Goal: Register for event/course

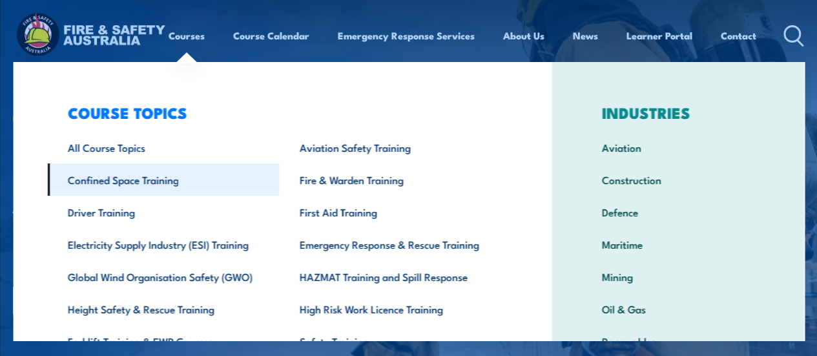
click at [163, 183] on link "Confined Space Training" at bounding box center [163, 179] width 232 height 32
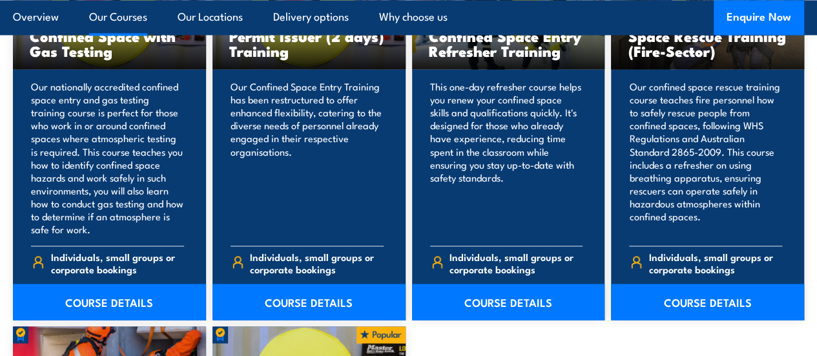
scroll to position [1082, 0]
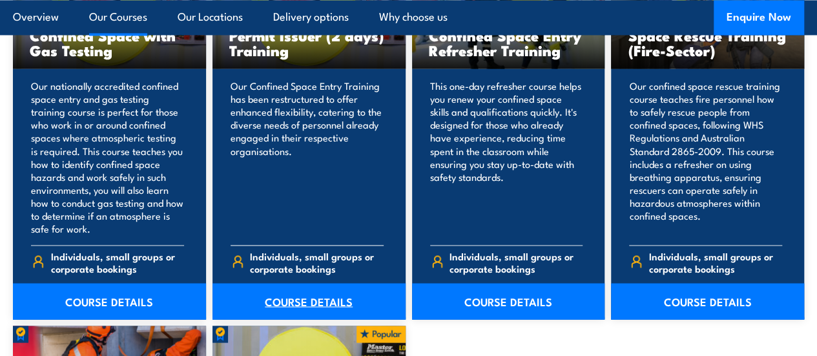
click at [319, 319] on link "COURSE DETAILS" at bounding box center [308, 301] width 193 height 36
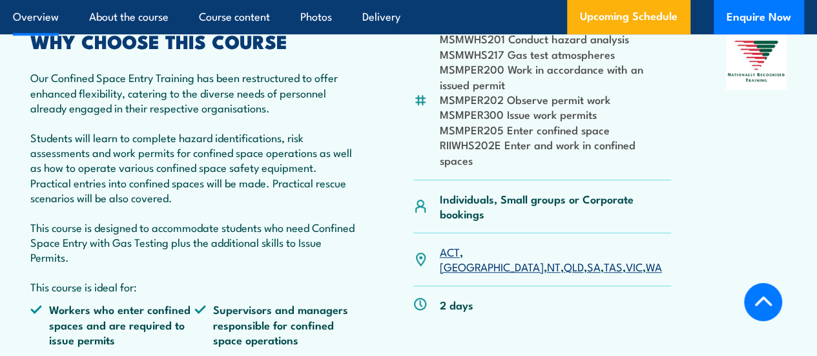
scroll to position [440, 0]
click at [646, 273] on link "WA" at bounding box center [654, 265] width 16 height 15
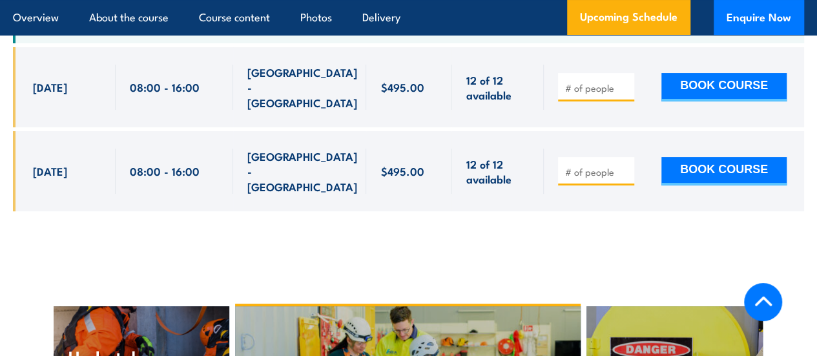
scroll to position [2516, 0]
drag, startPoint x: 28, startPoint y: 87, endPoint x: 637, endPoint y: 178, distance: 616.2
click at [637, 178] on div "$495.00" at bounding box center [408, 138] width 791 height 183
copy div "[DATE] 08:00 - 16:00 [GEOGRAPHIC_DATA] - [GEOGRAPHIC_DATA] 12 of 12 available $…"
